Goal: Transaction & Acquisition: Purchase product/service

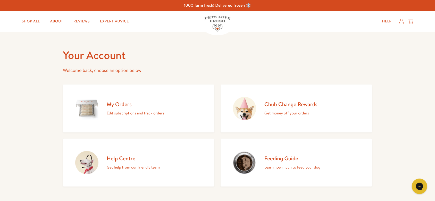
click at [146, 108] on div "My Orders Edit subscriptions and track orders" at bounding box center [136, 109] width 58 height 16
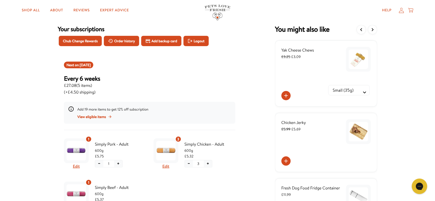
scroll to position [26, 0]
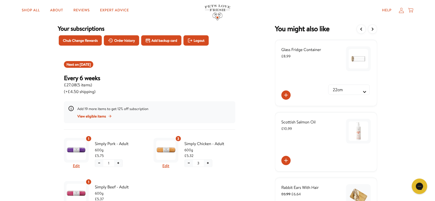
click at [284, 160] on icon at bounding box center [286, 161] width 6 height 6
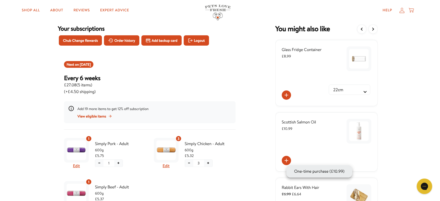
click at [322, 172] on button "One-time purchase (£10.99)" at bounding box center [319, 171] width 53 height 6
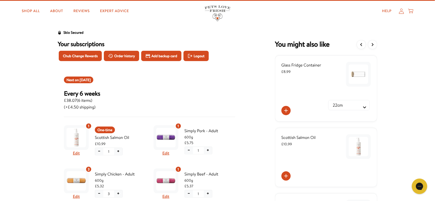
scroll to position [0, 0]
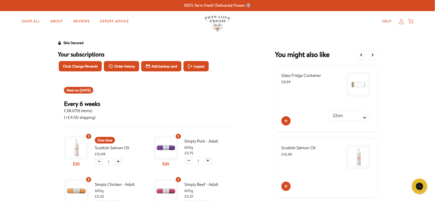
click at [287, 186] on icon at bounding box center [287, 187] width 4 height 4
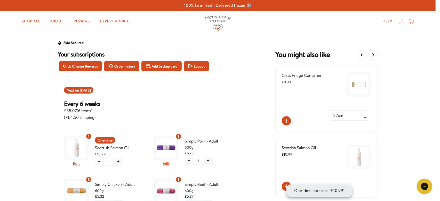
click at [309, 190] on button "One-time purchase (£10.99)" at bounding box center [319, 191] width 53 height 6
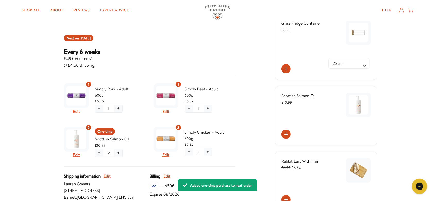
scroll to position [52, 0]
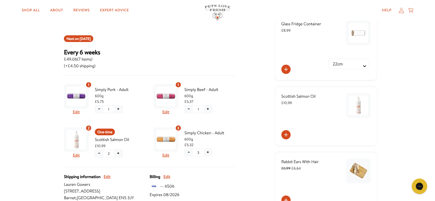
click at [102, 154] on button "−" at bounding box center [99, 153] width 8 height 7
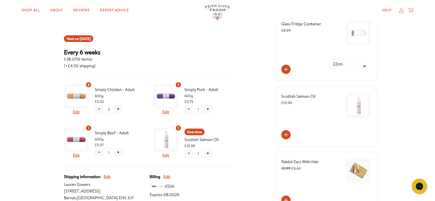
click at [189, 109] on button "−" at bounding box center [189, 109] width 8 height 7
click at [188, 127] on span "Confirm" at bounding box center [189, 128] width 12 height 6
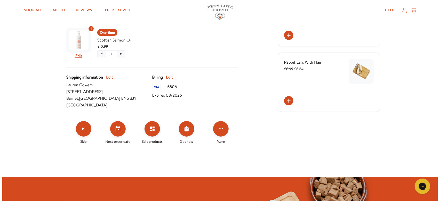
scroll to position [155, 0]
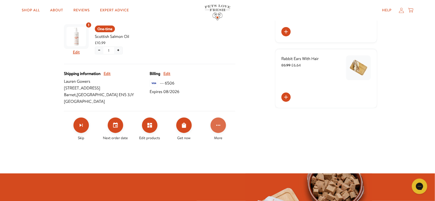
click at [219, 127] on icon "Click for more options" at bounding box center [218, 125] width 6 height 6
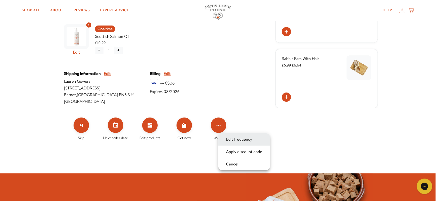
click at [233, 139] on button "Edit frequency" at bounding box center [238, 139] width 29 height 6
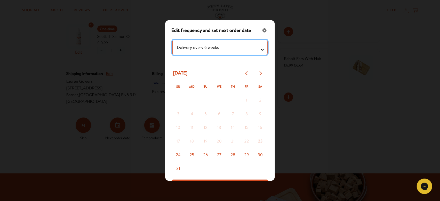
click at [258, 48] on testing "Delivery every 1 week Delivery every 2 weeks Delivery every 3 weeks Delivery ev…" at bounding box center [219, 47] width 95 height 15
click at [260, 47] on testing "Delivery every 1 week Delivery every 2 weeks Delivery every 3 weeks Delivery ev…" at bounding box center [219, 47] width 95 height 15
click at [260, 48] on testing "Delivery every 1 week Delivery every 2 weeks Delivery every 3 weeks Delivery ev…" at bounding box center [219, 47] width 95 height 15
select testing "Delivery every 10 weeks"
click at [172, 40] on testing "Delivery every 1 week Delivery every 2 weeks Delivery every 3 weeks Delivery ev…" at bounding box center [219, 47] width 95 height 15
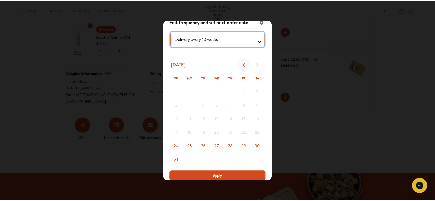
scroll to position [9, 0]
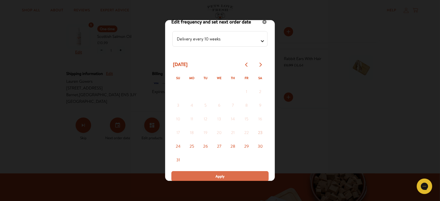
click at [222, 177] on span "Apply" at bounding box center [219, 177] width 9 height 6
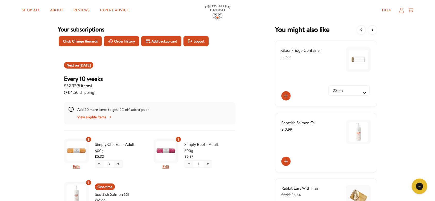
scroll to position [26, 0]
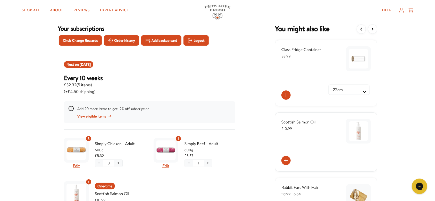
click at [225, 81] on div "Every 10 weeks £32.32 ( 5 items ) (+£4.50 shipping)" at bounding box center [150, 84] width 172 height 21
click at [91, 63] on span "Sep 29, 2025" at bounding box center [85, 64] width 11 height 5
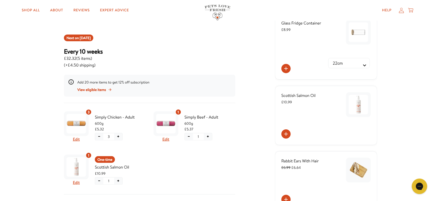
scroll to position [52, 0]
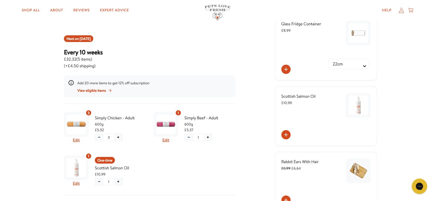
click at [410, 10] on icon at bounding box center [411, 10] width 5 height 6
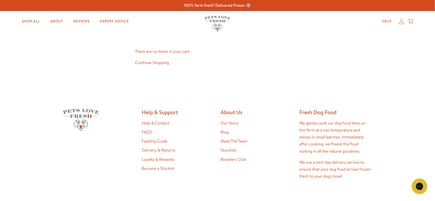
click at [147, 63] on link "Continue Shopping" at bounding box center [152, 63] width 34 height 6
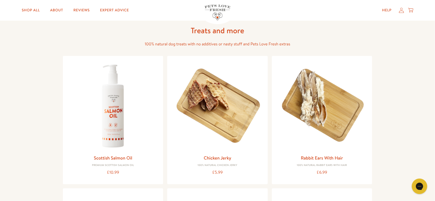
scroll to position [361, 0]
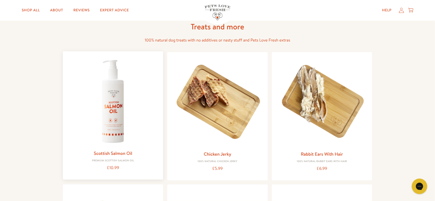
click at [118, 151] on link "Scottish Salmon Oil" at bounding box center [113, 153] width 38 height 6
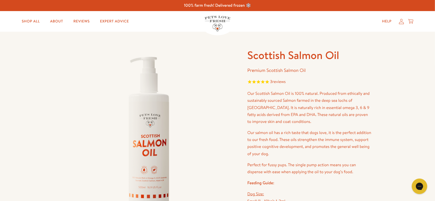
scroll to position [103, 0]
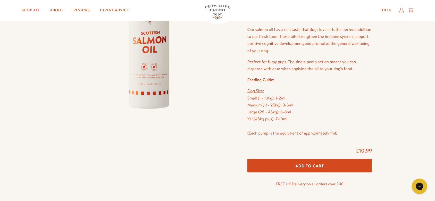
click at [330, 166] on button "Add To Cart" at bounding box center [310, 166] width 125 height 14
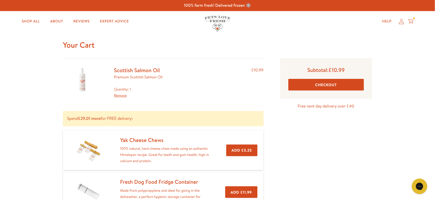
click at [333, 87] on button "Checkout" at bounding box center [327, 85] width 76 height 12
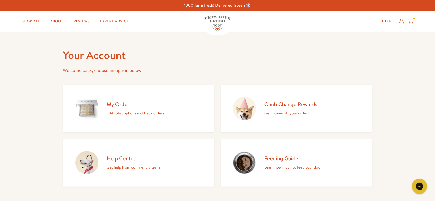
click at [296, 104] on h2 "Chub Change Rewards" at bounding box center [291, 104] width 53 height 7
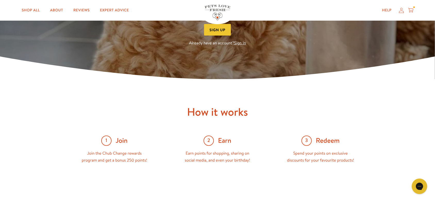
scroll to position [103, 0]
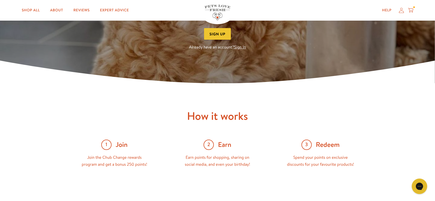
click at [326, 143] on span "Redeem" at bounding box center [328, 145] width 24 height 9
click at [309, 143] on span "3" at bounding box center [307, 145] width 10 height 10
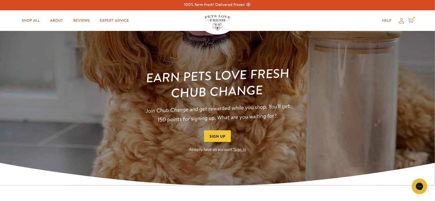
scroll to position [0, 0]
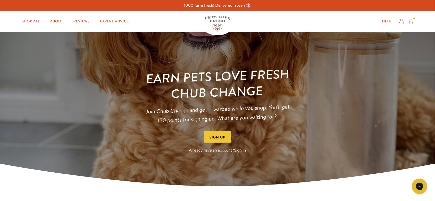
click at [220, 137] on button "Sign Up" at bounding box center [217, 137] width 27 height 12
click at [243, 151] on link "Sign In" at bounding box center [241, 151] width 12 height 6
click at [317, 169] on icon at bounding box center [217, 175] width 435 height 23
click at [241, 150] on link "Sign In" at bounding box center [241, 151] width 12 height 6
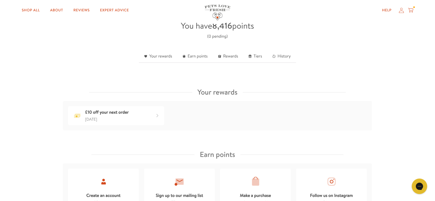
scroll to position [155, 0]
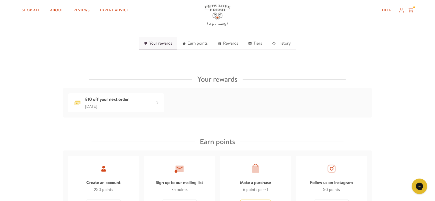
click at [163, 43] on link "Your rewards" at bounding box center [158, 43] width 38 height 13
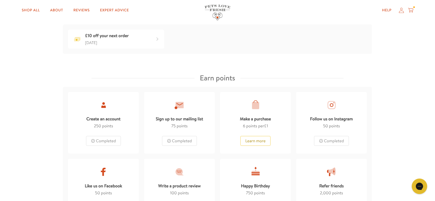
scroll to position [223, 0]
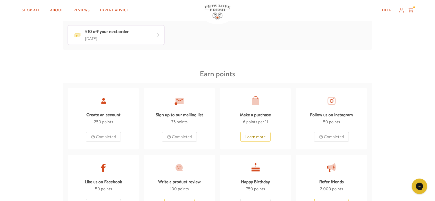
click at [147, 35] on div "£10 off your next order [DATE]" at bounding box center [116, 35] width 96 height 19
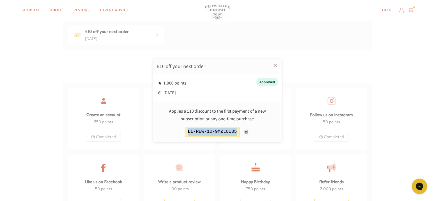
drag, startPoint x: 190, startPoint y: 132, endPoint x: 238, endPoint y: 133, distance: 48.0
click at [238, 133] on div "LL-REW-10-9MZLOU35" at bounding box center [217, 132] width 119 height 10
copy div "LL-REW-10-9MZLOU35"
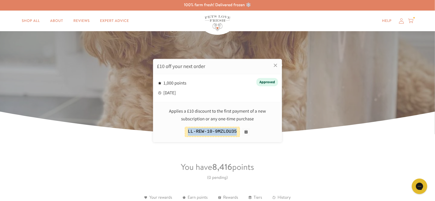
scroll to position [0, 0]
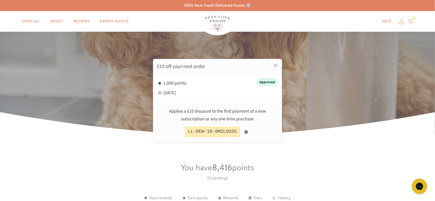
click at [413, 22] on div at bounding box center [217, 100] width 435 height 201
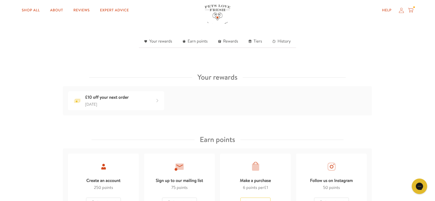
click at [413, 11] on icon at bounding box center [411, 10] width 5 height 6
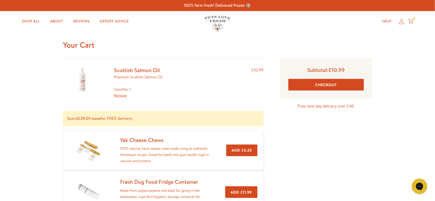
click at [316, 84] on button "Checkout" at bounding box center [327, 85] width 76 height 12
click at [123, 96] on link "Remove" at bounding box center [120, 95] width 13 height 5
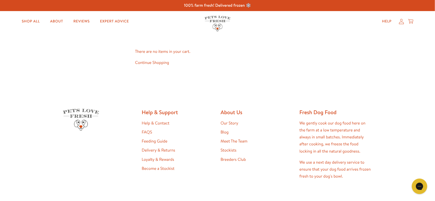
click at [401, 21] on icon at bounding box center [401, 21] width 5 height 5
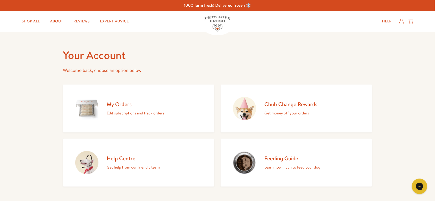
click at [142, 115] on p "Edit subscriptions and track orders" at bounding box center [136, 113] width 58 height 7
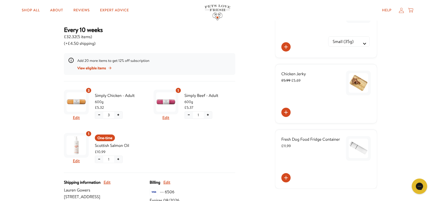
scroll to position [77, 0]
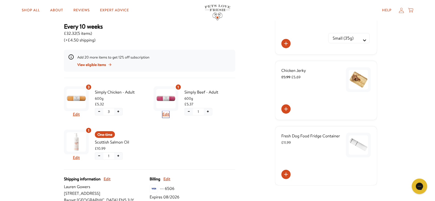
click at [165, 115] on button "Edit" at bounding box center [166, 114] width 7 height 7
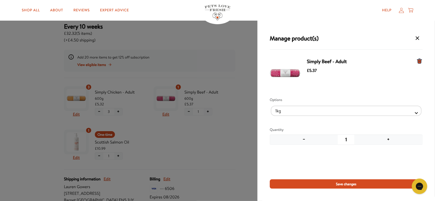
click at [304, 140] on button "−" at bounding box center [304, 140] width 68 height 10
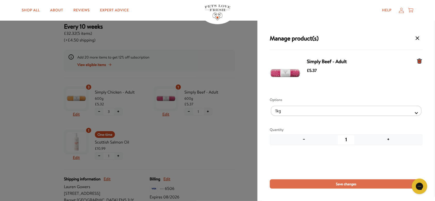
click at [352, 185] on span "Save changes" at bounding box center [346, 184] width 21 height 6
click at [421, 61] on icon "Manage products for subscription" at bounding box center [420, 61] width 5 height 5
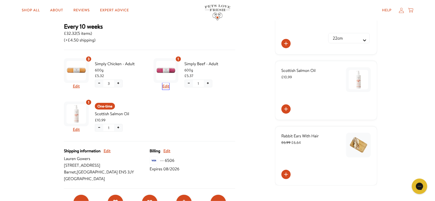
click at [165, 86] on button "Edit" at bounding box center [166, 86] width 7 height 7
select Selector "4d6ca069-b053-4ce9-8b17-b3ceb2d80364"
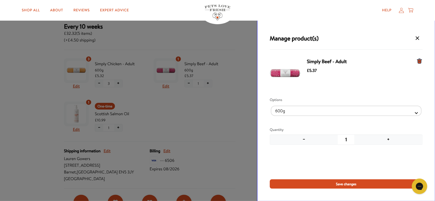
click at [418, 61] on icon "Manage products for subscription" at bounding box center [420, 61] width 5 height 5
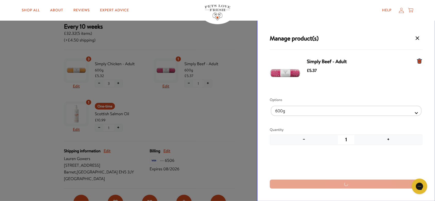
click at [421, 61] on icon "Manage products for subscription" at bounding box center [420, 61] width 5 height 5
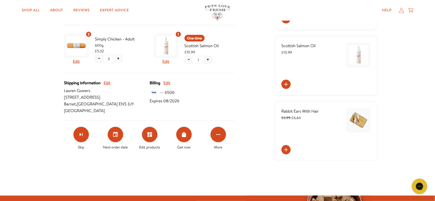
scroll to position [103, 0]
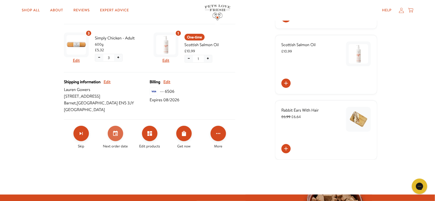
click at [115, 135] on icon "Set your next order date" at bounding box center [115, 134] width 6 height 6
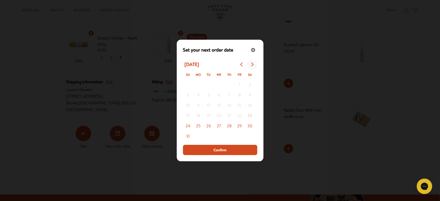
click at [252, 65] on icon "Go to next month" at bounding box center [252, 64] width 4 height 4
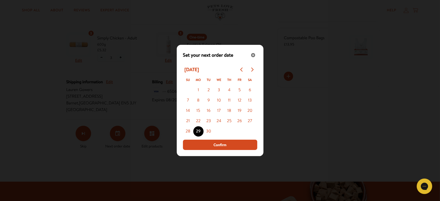
click at [227, 146] on button "Confirm" at bounding box center [220, 145] width 74 height 10
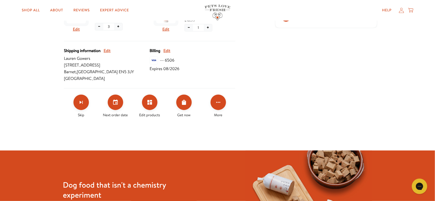
scroll to position [77, 0]
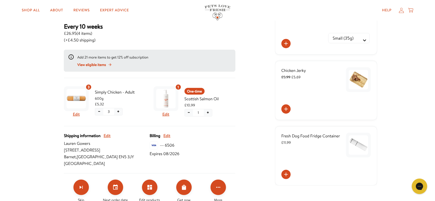
click at [107, 63] on div "View eligible items" at bounding box center [112, 65] width 71 height 6
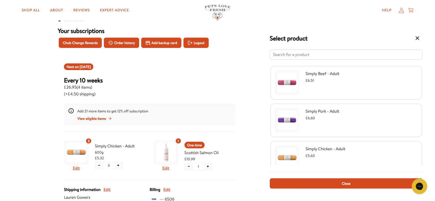
scroll to position [0, 0]
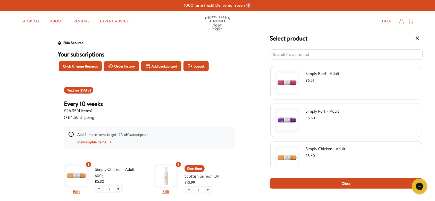
click at [95, 66] on div "Select product Simply Beef - Adult £6.51 Simply Pork - Adult £6.60 Simply Chick…" at bounding box center [217, 100] width 435 height 201
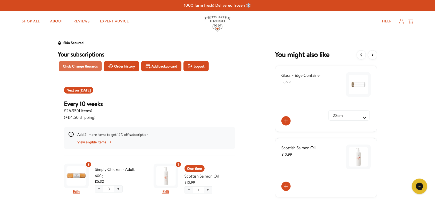
click at [93, 66] on span "Chub Change Rewards" at bounding box center [80, 66] width 35 height 6
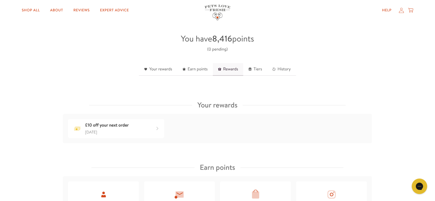
click at [226, 70] on link "Rewards" at bounding box center [228, 69] width 30 height 13
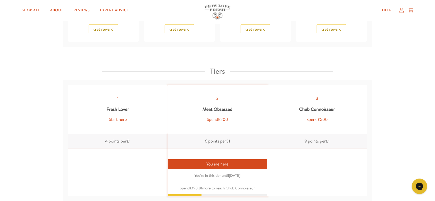
scroll to position [534, 0]
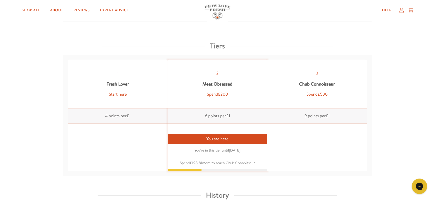
click at [220, 139] on div "You are here" at bounding box center [218, 139] width 100 height 10
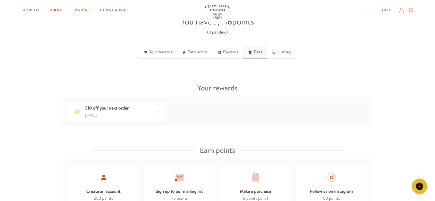
scroll to position [147, 0]
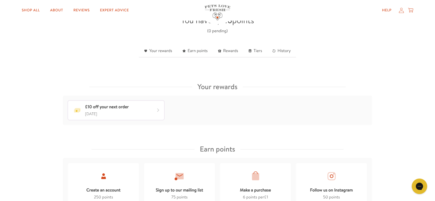
click at [141, 108] on div "£10 off your next order 2 years ago" at bounding box center [116, 110] width 96 height 19
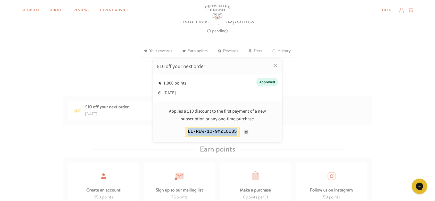
drag, startPoint x: 191, startPoint y: 133, endPoint x: 256, endPoint y: 135, distance: 65.0
click at [256, 135] on div "LL-REW-10-9MZLOU35" at bounding box center [217, 132] width 119 height 10
copy div "LL-REW-10-9MZLOU35"
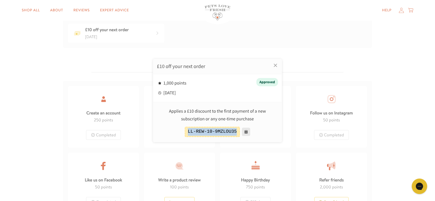
scroll to position [251, 0]
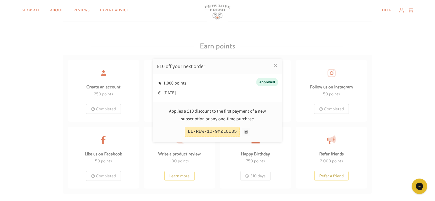
click at [290, 111] on div at bounding box center [217, 100] width 435 height 201
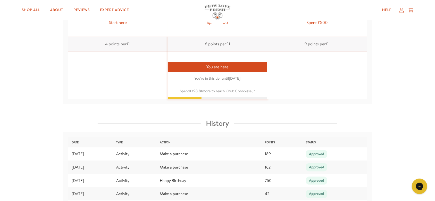
scroll to position [609, 0]
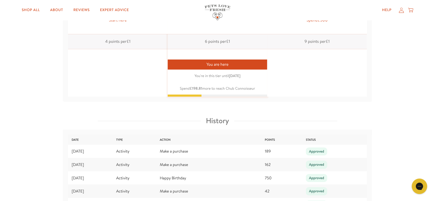
click at [219, 61] on div "You are here" at bounding box center [218, 65] width 100 height 10
click at [322, 149] on div "Approved" at bounding box center [316, 152] width 21 height 8
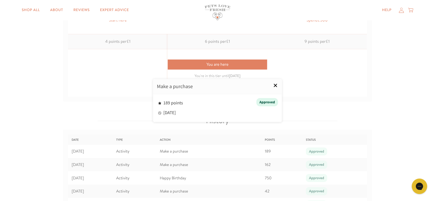
click at [275, 85] on link "×" at bounding box center [275, 85] width 13 height 13
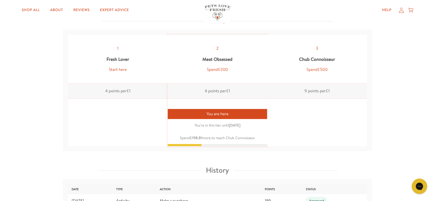
scroll to position [557, 0]
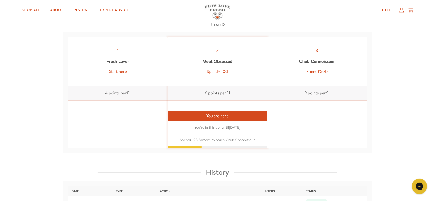
click at [248, 115] on div "You are here" at bounding box center [218, 116] width 100 height 10
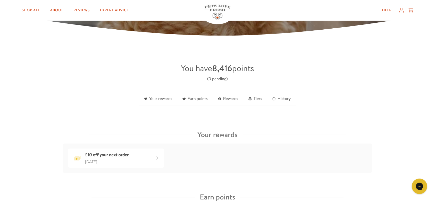
scroll to position [93, 0]
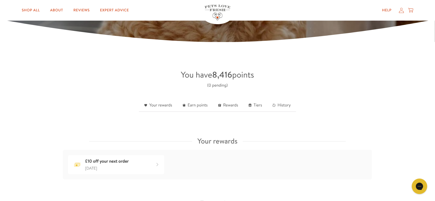
click at [412, 12] on icon at bounding box center [411, 10] width 5 height 6
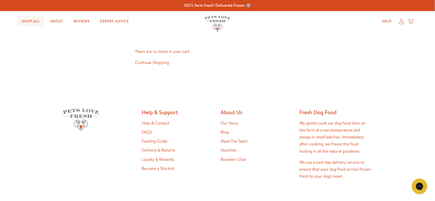
click at [38, 22] on link "Shop All" at bounding box center [31, 21] width 26 height 10
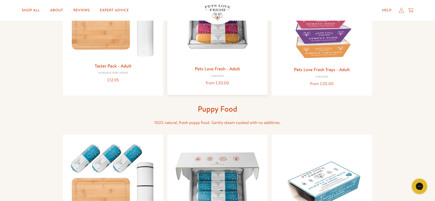
scroll to position [52, 0]
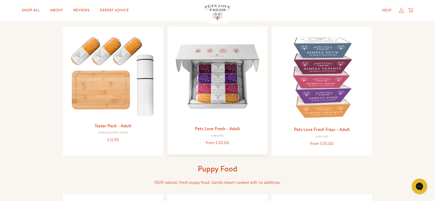
click at [232, 128] on link "Pets Love Fresh - Adult" at bounding box center [217, 128] width 45 height 6
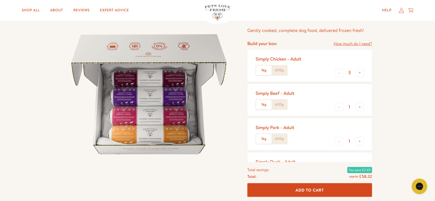
scroll to position [52, 0]
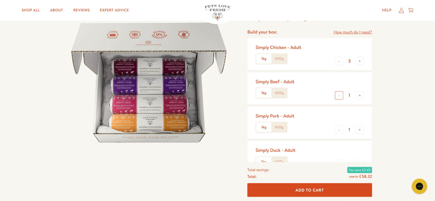
click at [341, 96] on button "-" at bounding box center [339, 95] width 8 height 8
type input "0"
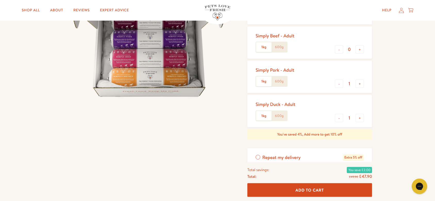
scroll to position [103, 0]
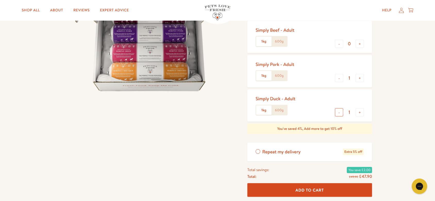
click at [340, 115] on button "-" at bounding box center [339, 112] width 8 height 8
type input "0"
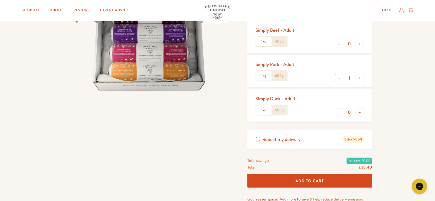
click at [341, 78] on button "-" at bounding box center [339, 78] width 8 height 8
type input "0"
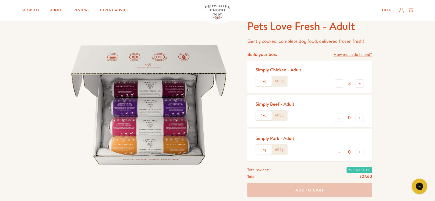
scroll to position [26, 0]
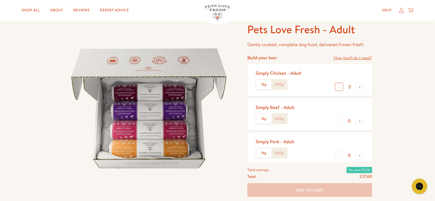
click at [339, 87] on button "-" at bounding box center [339, 87] width 8 height 8
click at [359, 89] on button "+" at bounding box center [360, 87] width 8 height 8
type input "4"
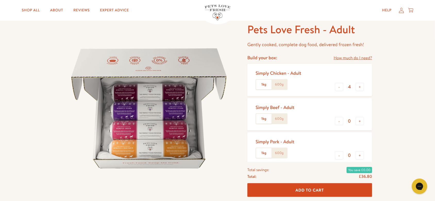
click at [335, 185] on button "Add To Cart" at bounding box center [310, 191] width 125 height 14
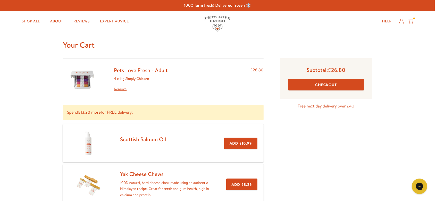
click at [242, 143] on button "Add £10.99" at bounding box center [240, 144] width 33 height 12
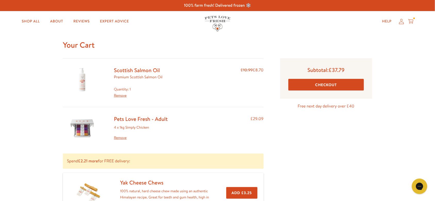
click at [304, 86] on button "Checkout" at bounding box center [327, 85] width 76 height 12
